Goal: Information Seeking & Learning: Understand process/instructions

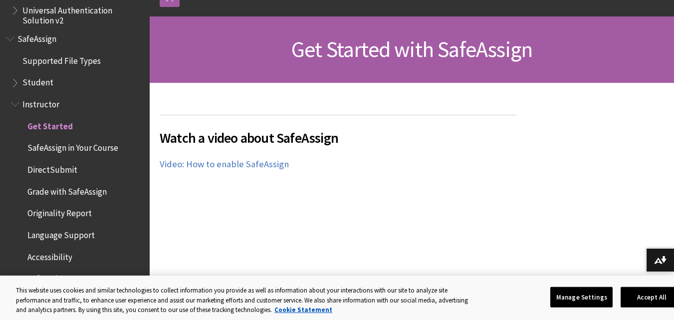
scroll to position [126, 0]
click at [647, 296] on button "Accept All" at bounding box center [651, 296] width 62 height 21
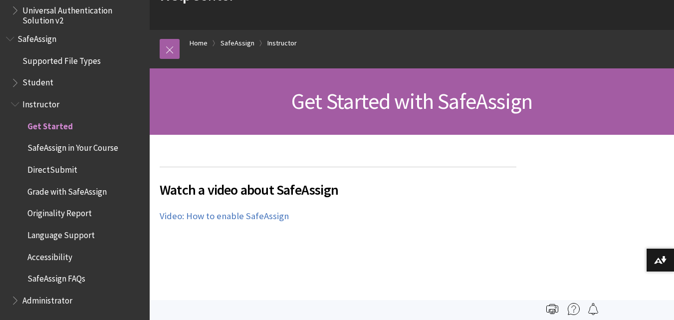
scroll to position [0, 0]
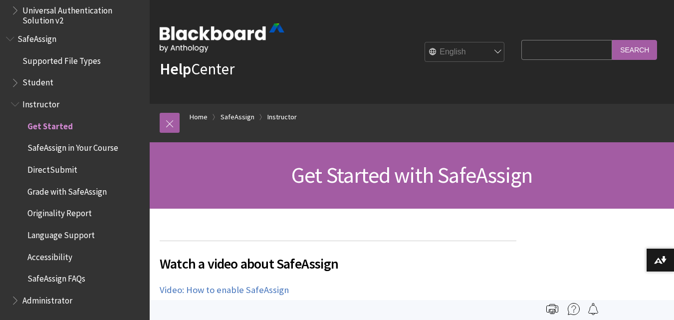
click at [535, 57] on input "Search Query" at bounding box center [566, 49] width 91 height 19
click at [57, 167] on span "DirectSubmit" at bounding box center [52, 167] width 50 height 13
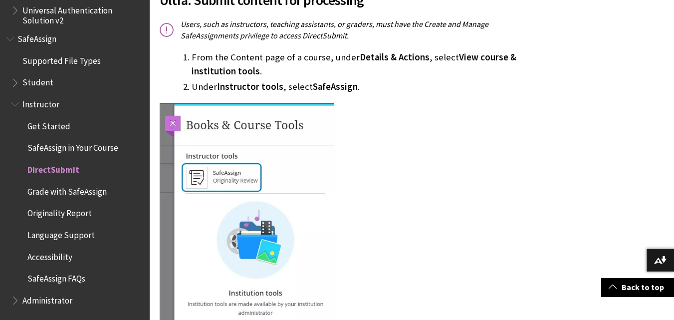
scroll to position [555, 0]
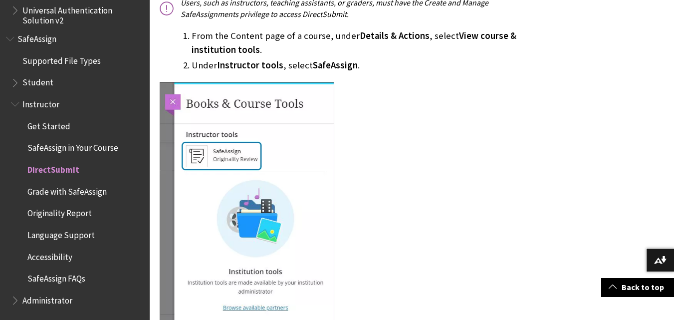
click at [67, 146] on span "SafeAssign in Your Course" at bounding box center [72, 146] width 91 height 13
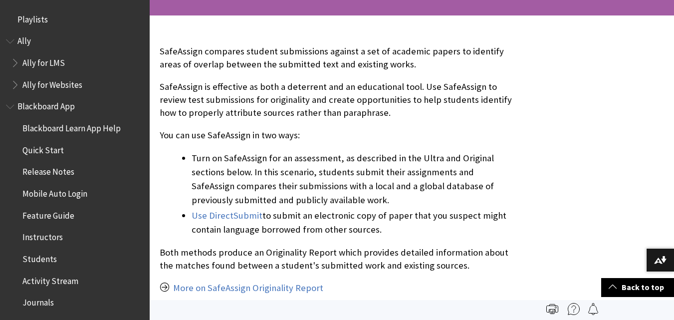
scroll to position [1241, 0]
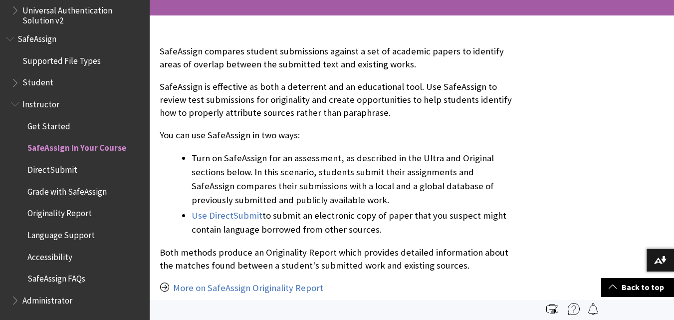
click at [55, 167] on span "DirectSubmit" at bounding box center [52, 167] width 50 height 13
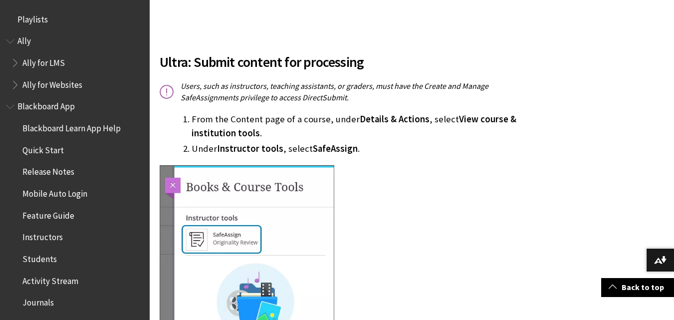
scroll to position [472, 0]
